Goal: Task Accomplishment & Management: Use online tool/utility

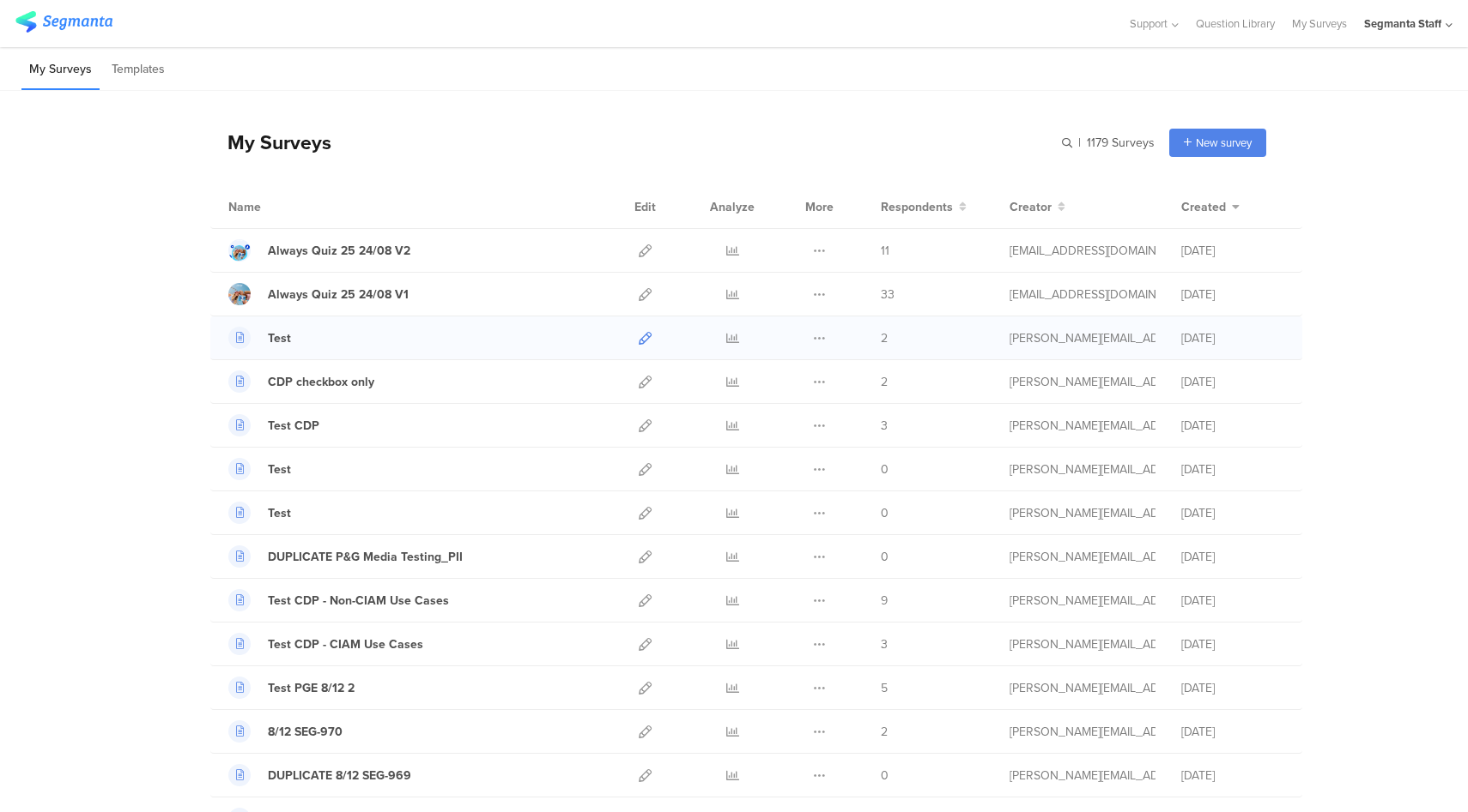
click at [639, 335] on icon at bounding box center [645, 338] width 13 height 13
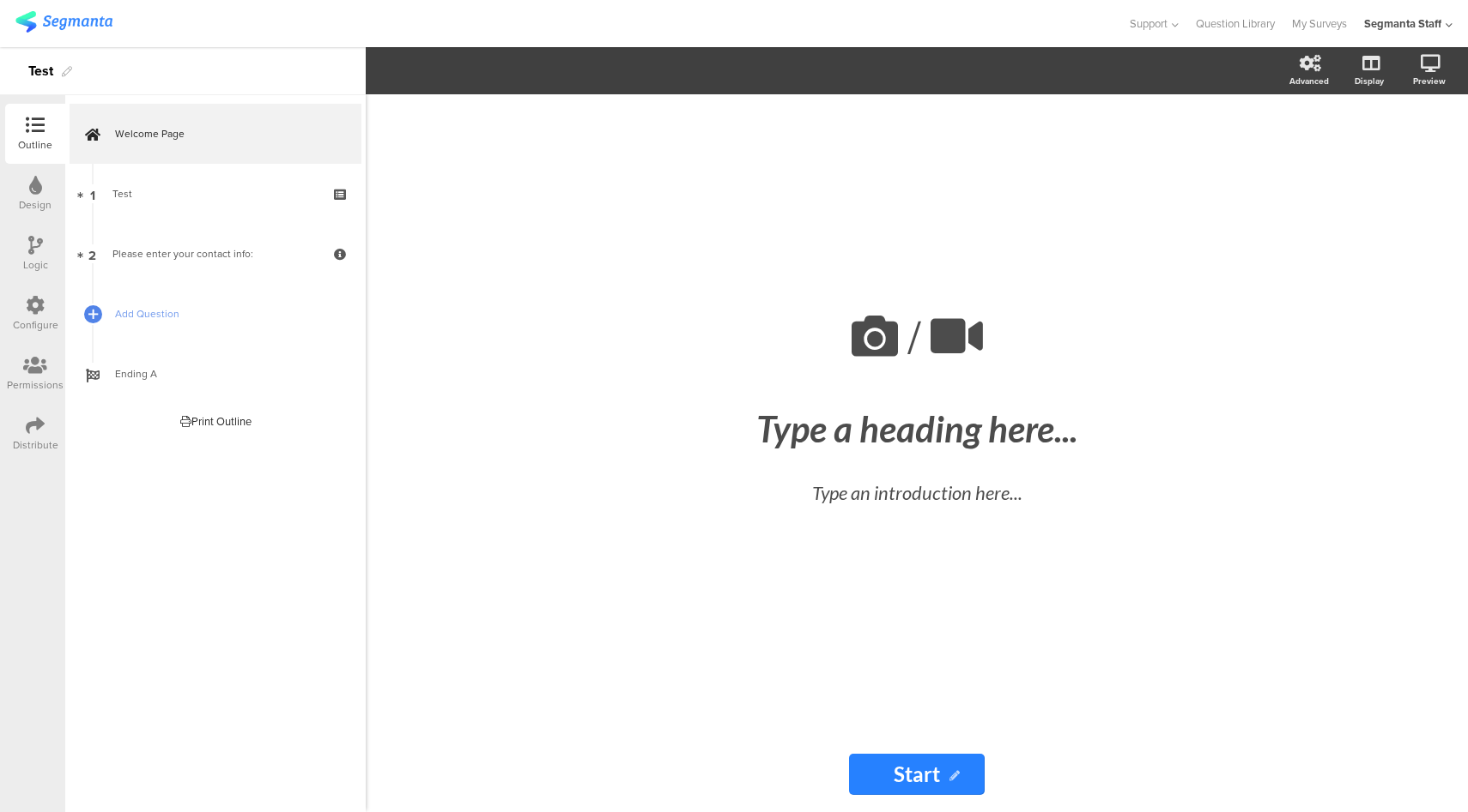
click at [45, 304] on div "Configure" at bounding box center [35, 314] width 60 height 60
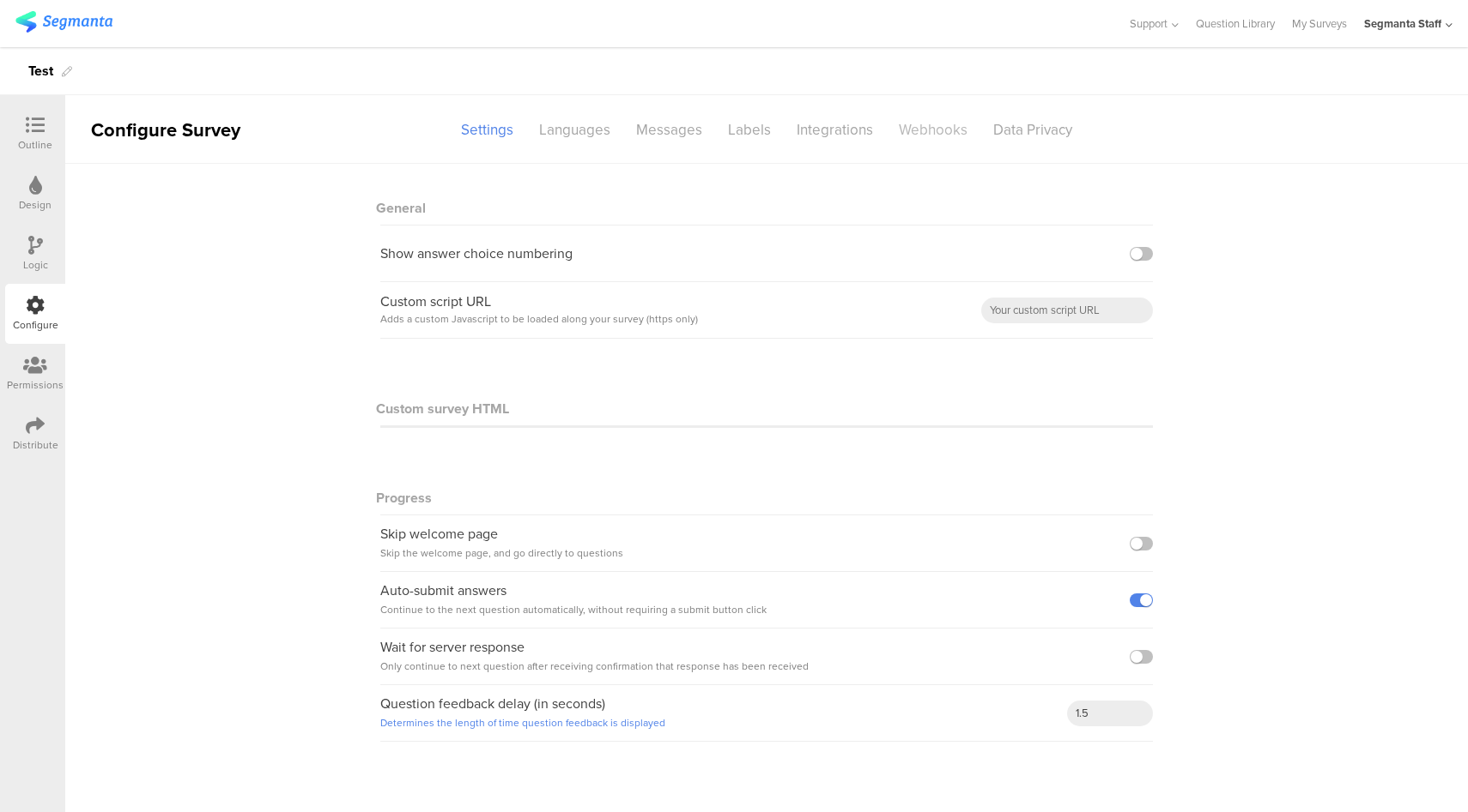
click at [942, 129] on div "Webhooks" at bounding box center [932, 130] width 95 height 30
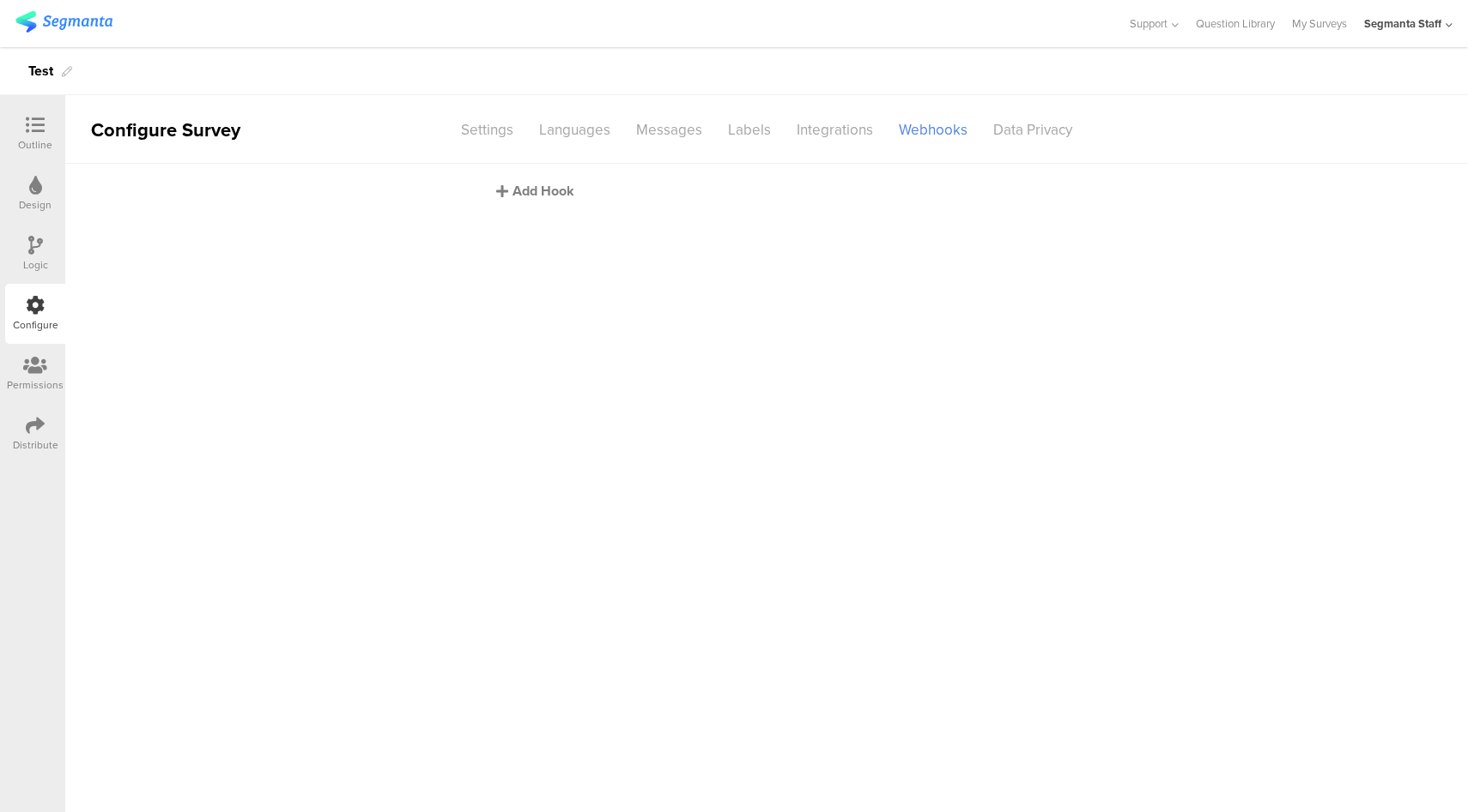
click at [560, 191] on div "Add Hook" at bounding box center [771, 190] width 550 height 20
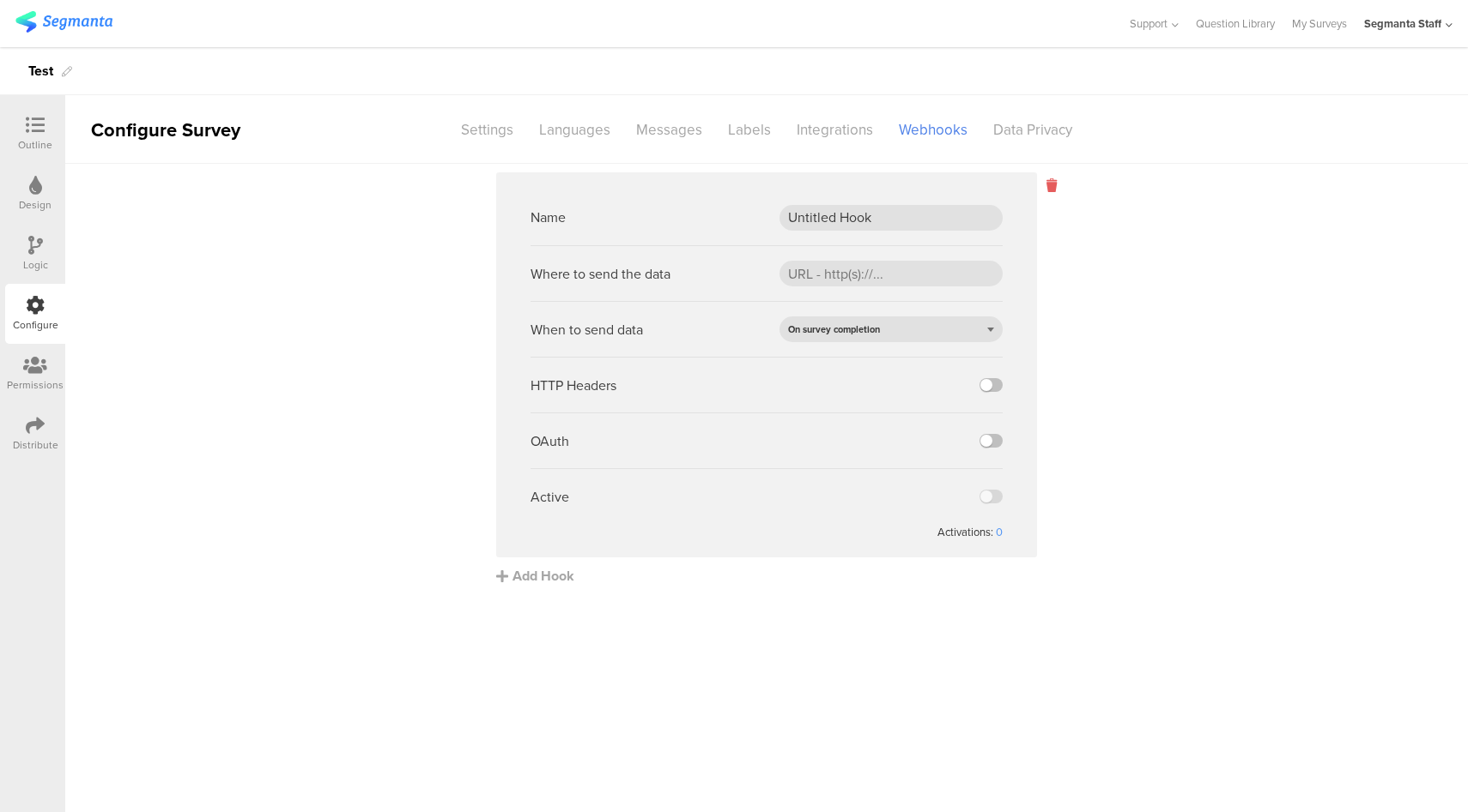
click at [1050, 189] on icon at bounding box center [1051, 186] width 10 height 20
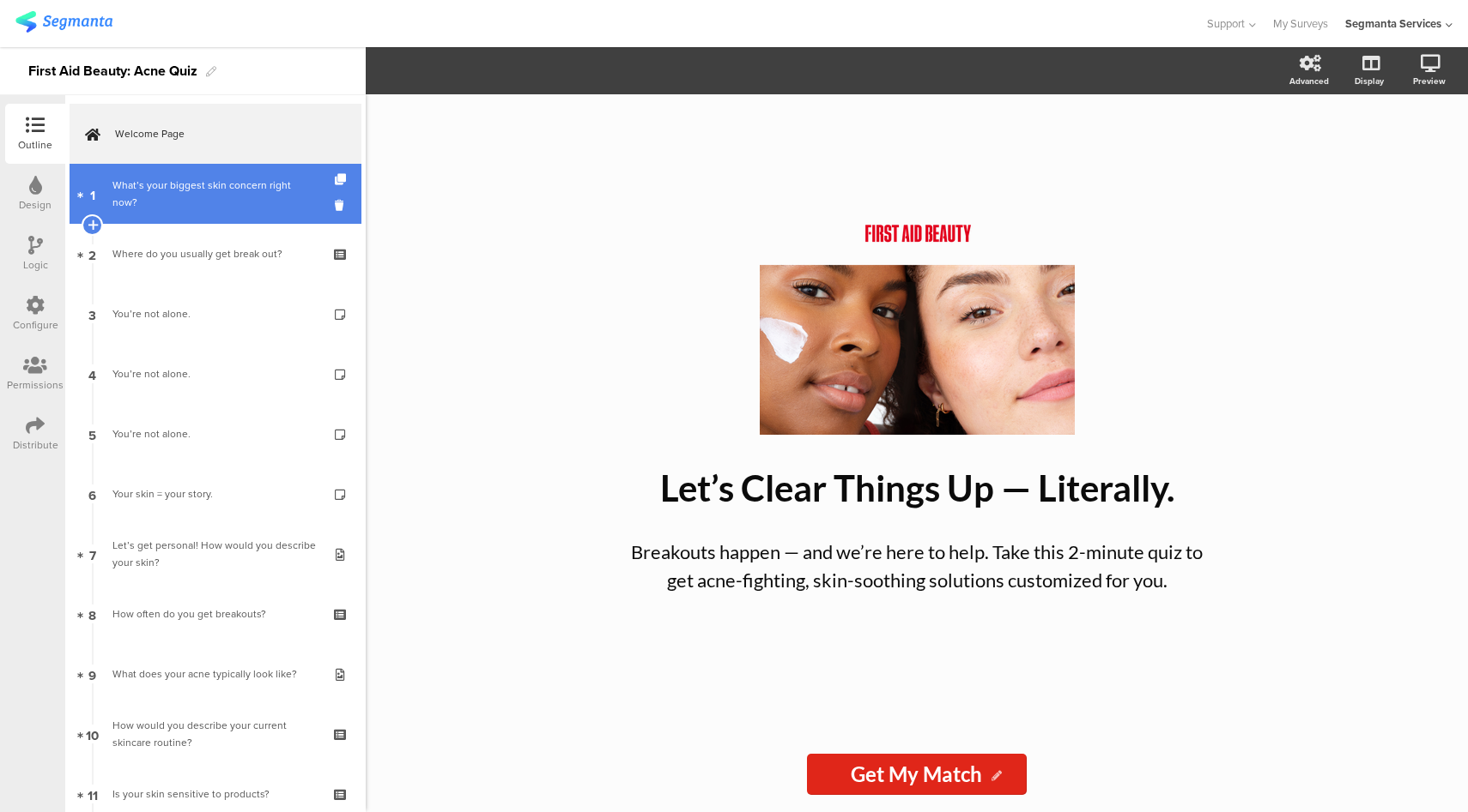
click at [178, 210] on div "What’s your biggest skin concern right now?" at bounding box center [215, 193] width 205 height 35
